Goal: Information Seeking & Learning: Learn about a topic

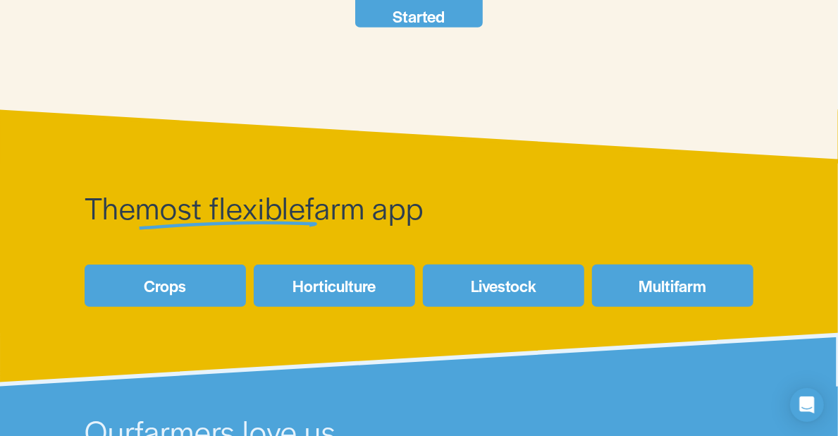
scroll to position [423, 0]
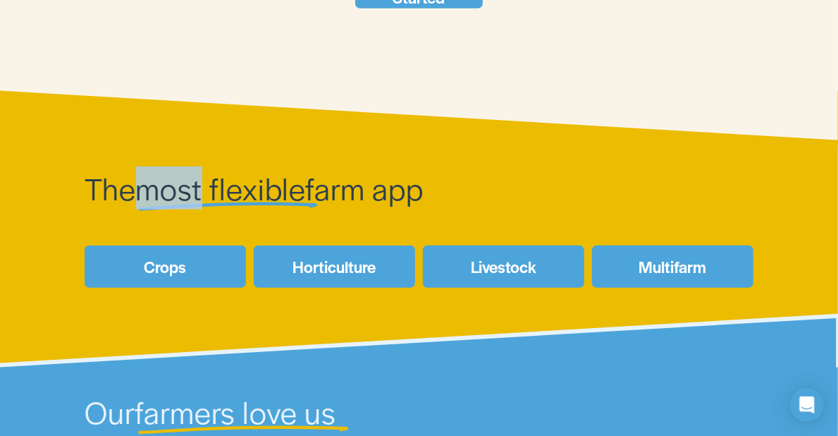
drag, startPoint x: 146, startPoint y: 199, endPoint x: 207, endPoint y: 199, distance: 60.6
click at [207, 199] on span "most flexible" at bounding box center [221, 187] width 170 height 43
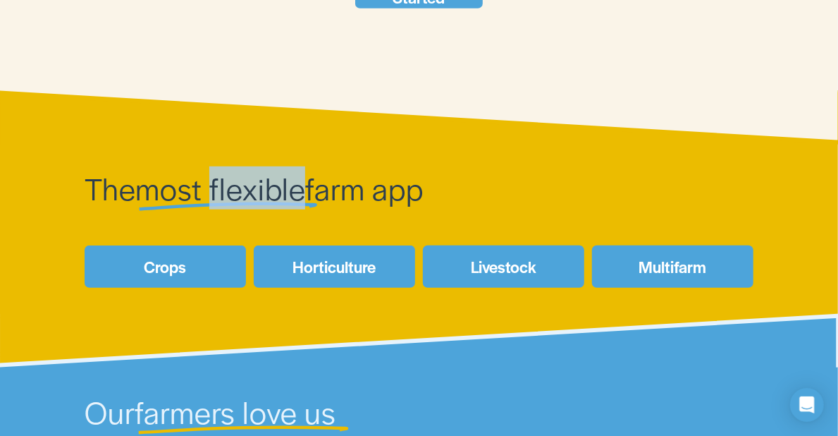
drag, startPoint x: 231, startPoint y: 190, endPoint x: 309, endPoint y: 190, distance: 77.6
click at [306, 190] on span "most flexible" at bounding box center [221, 187] width 170 height 43
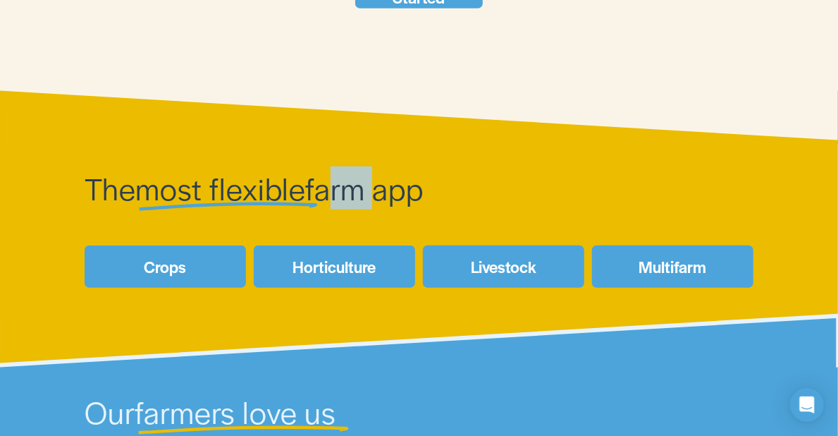
drag, startPoint x: 324, startPoint y: 195, endPoint x: 381, endPoint y: 195, distance: 56.4
click at [381, 195] on span "farm app" at bounding box center [364, 187] width 118 height 43
drag, startPoint x: 393, startPoint y: 196, endPoint x: 466, endPoint y: 196, distance: 73.3
click at [466, 196] on h3 "The most flexible farm app" at bounding box center [335, 188] width 500 height 37
click at [484, 196] on h3 "The most flexible farm app" at bounding box center [335, 188] width 500 height 37
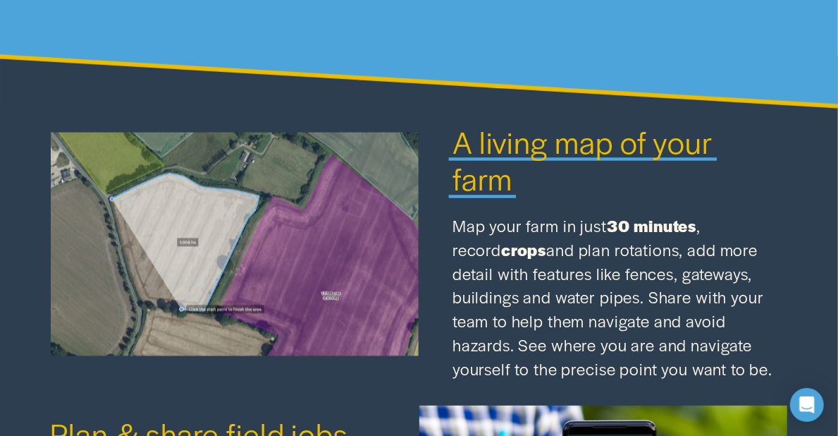
scroll to position [1128, 0]
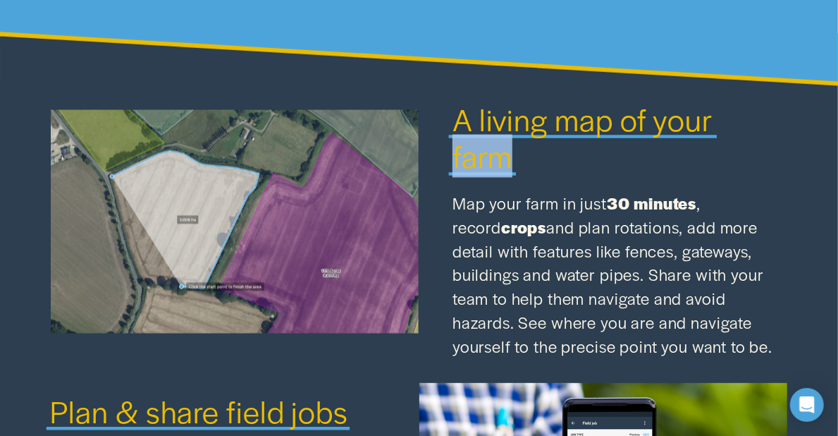
drag, startPoint x: 455, startPoint y: 169, endPoint x: 536, endPoint y: 170, distance: 80.4
click at [536, 170] on h3 "A living map of your farm" at bounding box center [604, 139] width 302 height 74
click at [596, 176] on h3 "A living map of your farm" at bounding box center [604, 139] width 302 height 74
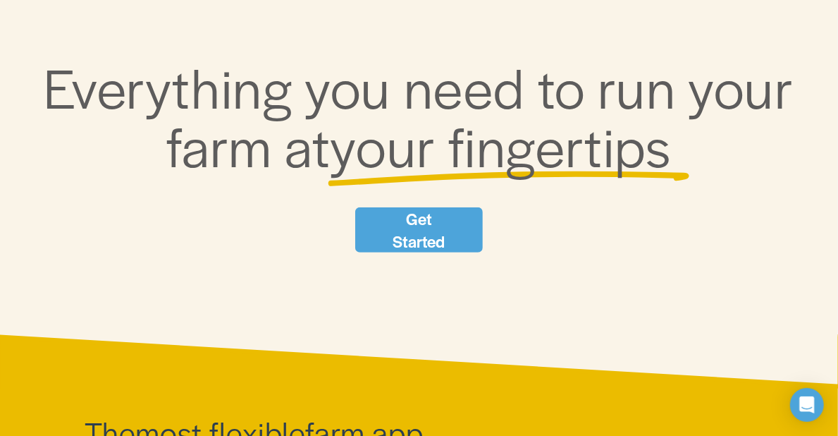
scroll to position [0, 0]
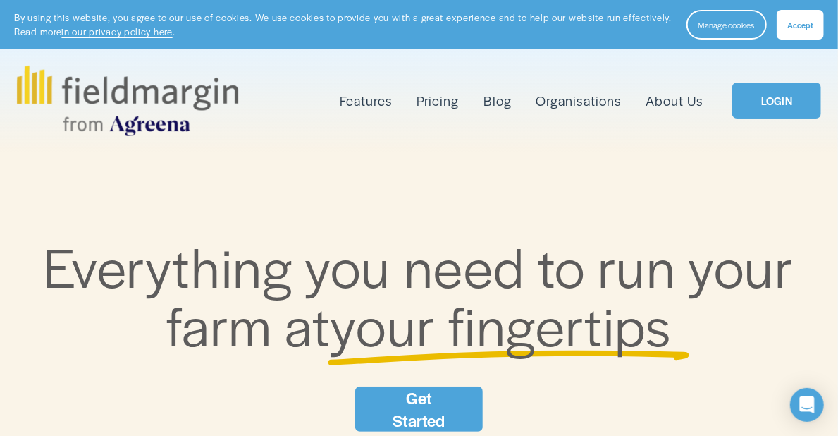
click at [440, 102] on link "Pricing" at bounding box center [438, 101] width 42 height 23
